Goal: Check status

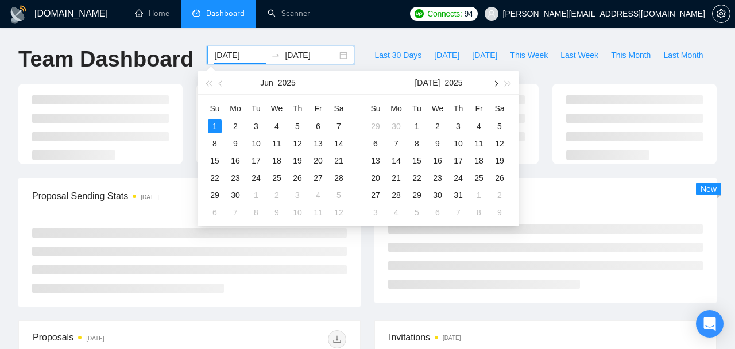
click at [495, 87] on button "button" at bounding box center [494, 82] width 13 height 23
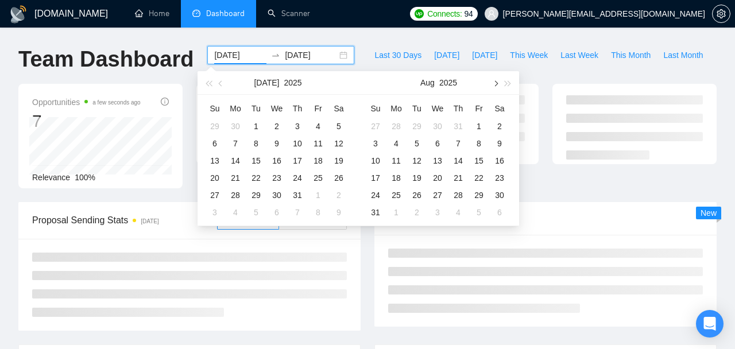
click at [495, 87] on button "button" at bounding box center [494, 82] width 13 height 23
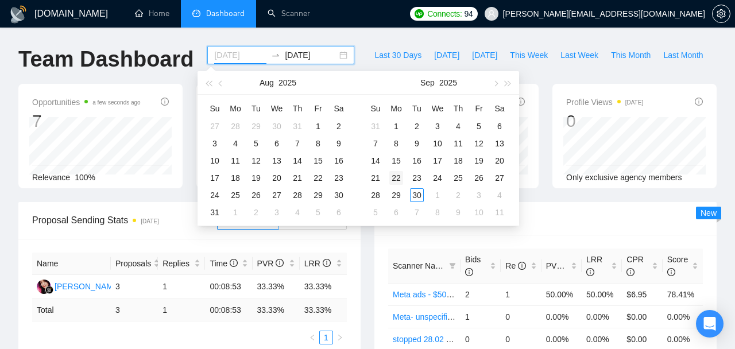
type input "[DATE]"
click at [393, 179] on div "22" at bounding box center [396, 178] width 14 height 14
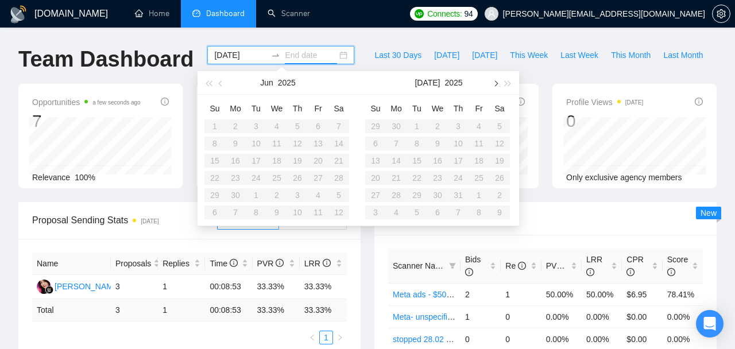
click at [498, 84] on button "button" at bounding box center [494, 82] width 13 height 23
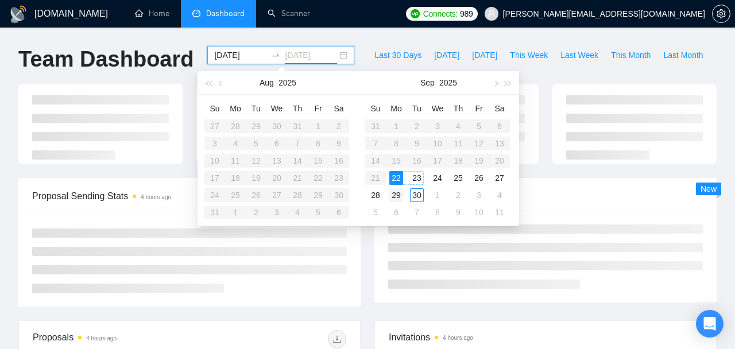
type input "[DATE]"
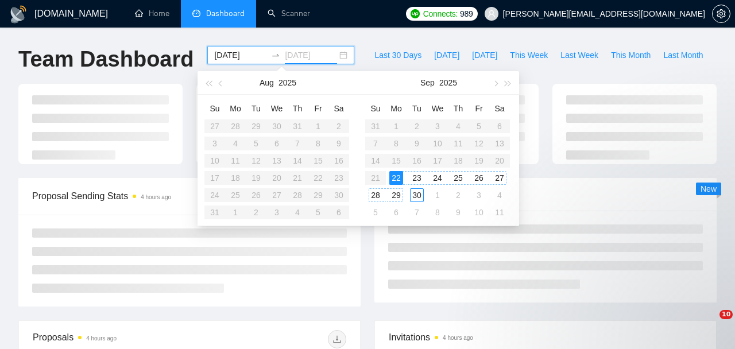
click at [397, 197] on div "29" at bounding box center [396, 195] width 14 height 14
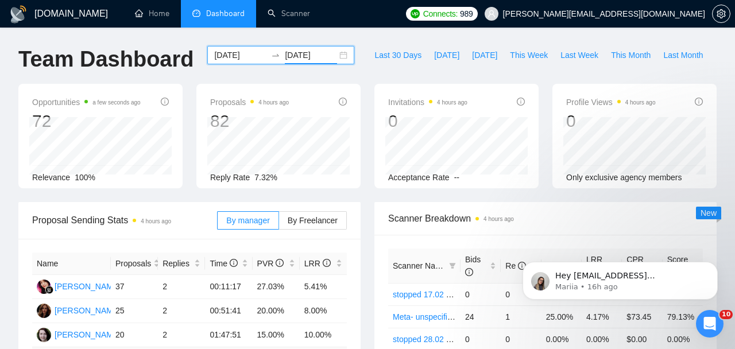
click at [494, 72] on div "Last 30 Days [DATE] [DATE] This Week Last Week This Month Last Month" at bounding box center [538, 65] width 355 height 38
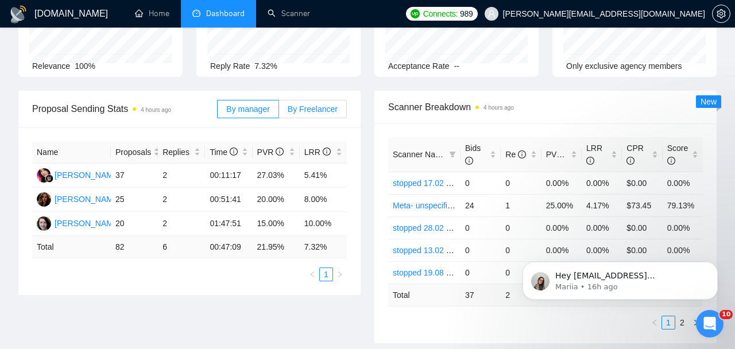
click at [324, 109] on span "By Freelancer" at bounding box center [313, 108] width 50 height 9
click at [279, 112] on input "By Freelancer" at bounding box center [279, 112] width 0 height 0
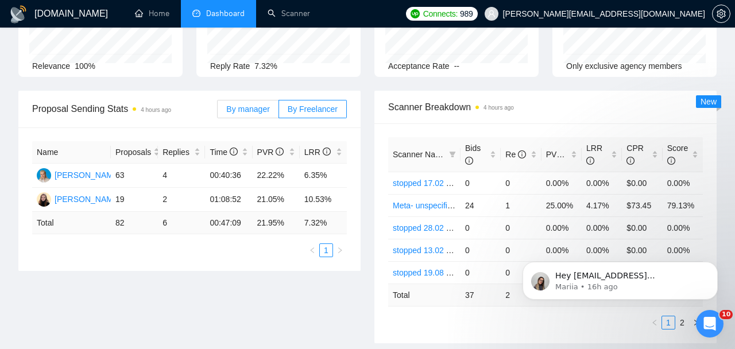
click at [241, 107] on span "By manager" at bounding box center [247, 108] width 43 height 9
click at [218, 112] on input "By manager" at bounding box center [218, 112] width 0 height 0
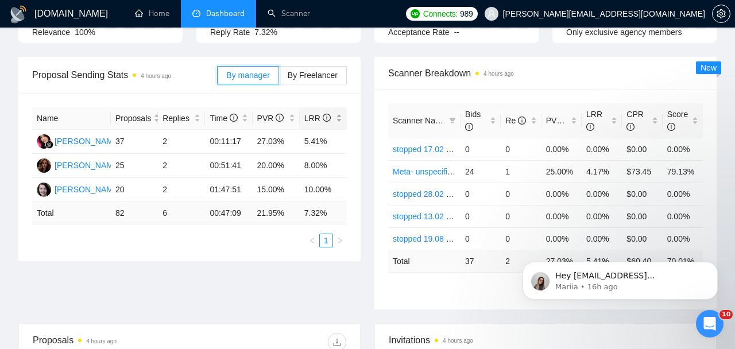
scroll to position [146, 0]
click at [309, 75] on span "By Freelancer" at bounding box center [313, 74] width 50 height 9
click at [279, 77] on input "By Freelancer" at bounding box center [279, 77] width 0 height 0
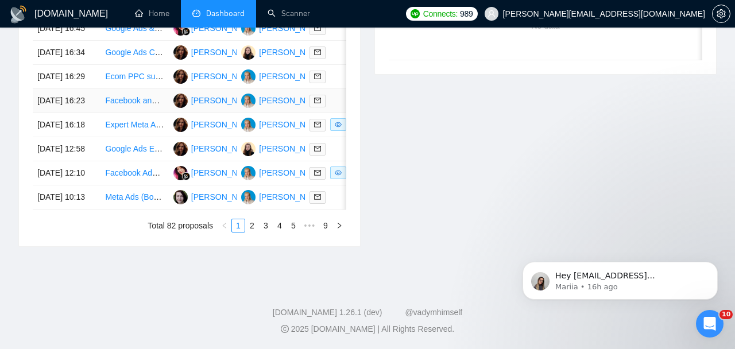
scroll to position [645, 0]
click at [250, 232] on link "2" at bounding box center [252, 225] width 13 height 13
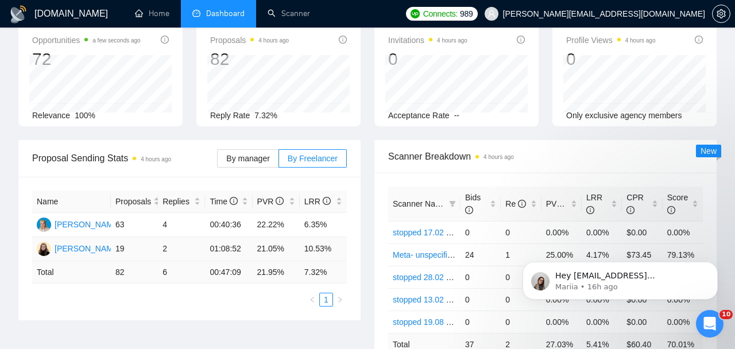
scroll to position [69, 0]
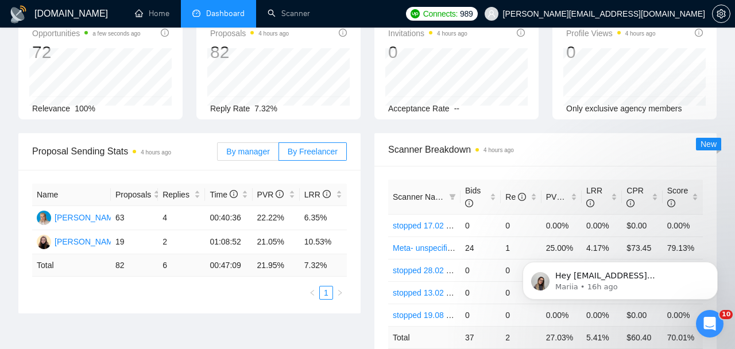
click at [265, 147] on span "By manager" at bounding box center [247, 151] width 43 height 9
click at [218, 154] on input "By manager" at bounding box center [218, 154] width 0 height 0
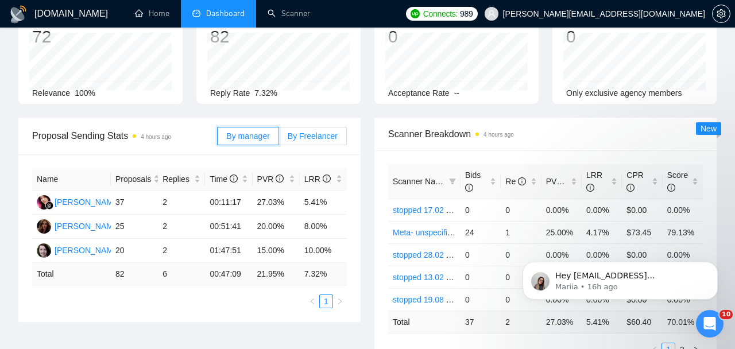
scroll to position [87, 0]
